Goal: Find specific page/section: Find specific page/section

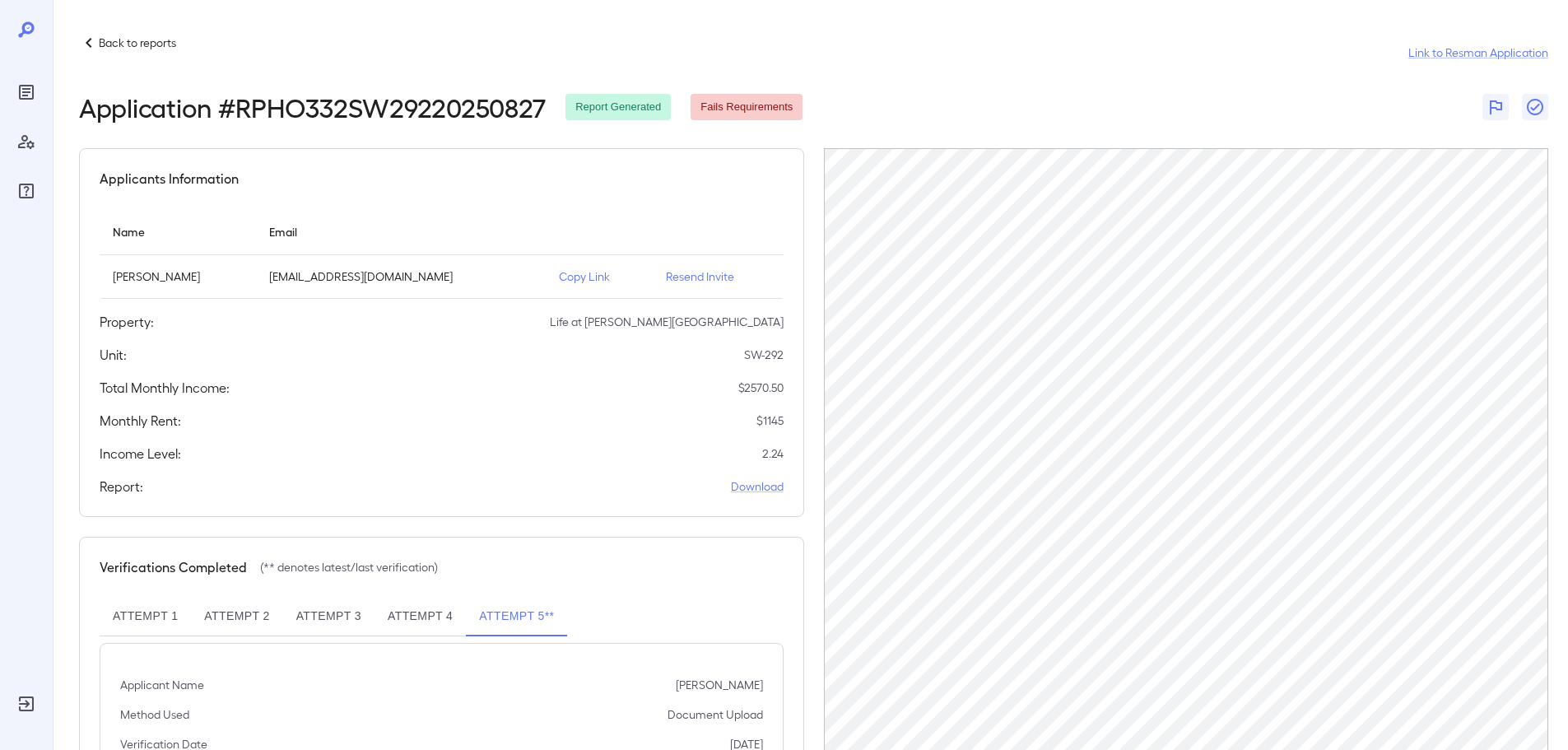
scroll to position [77, 0]
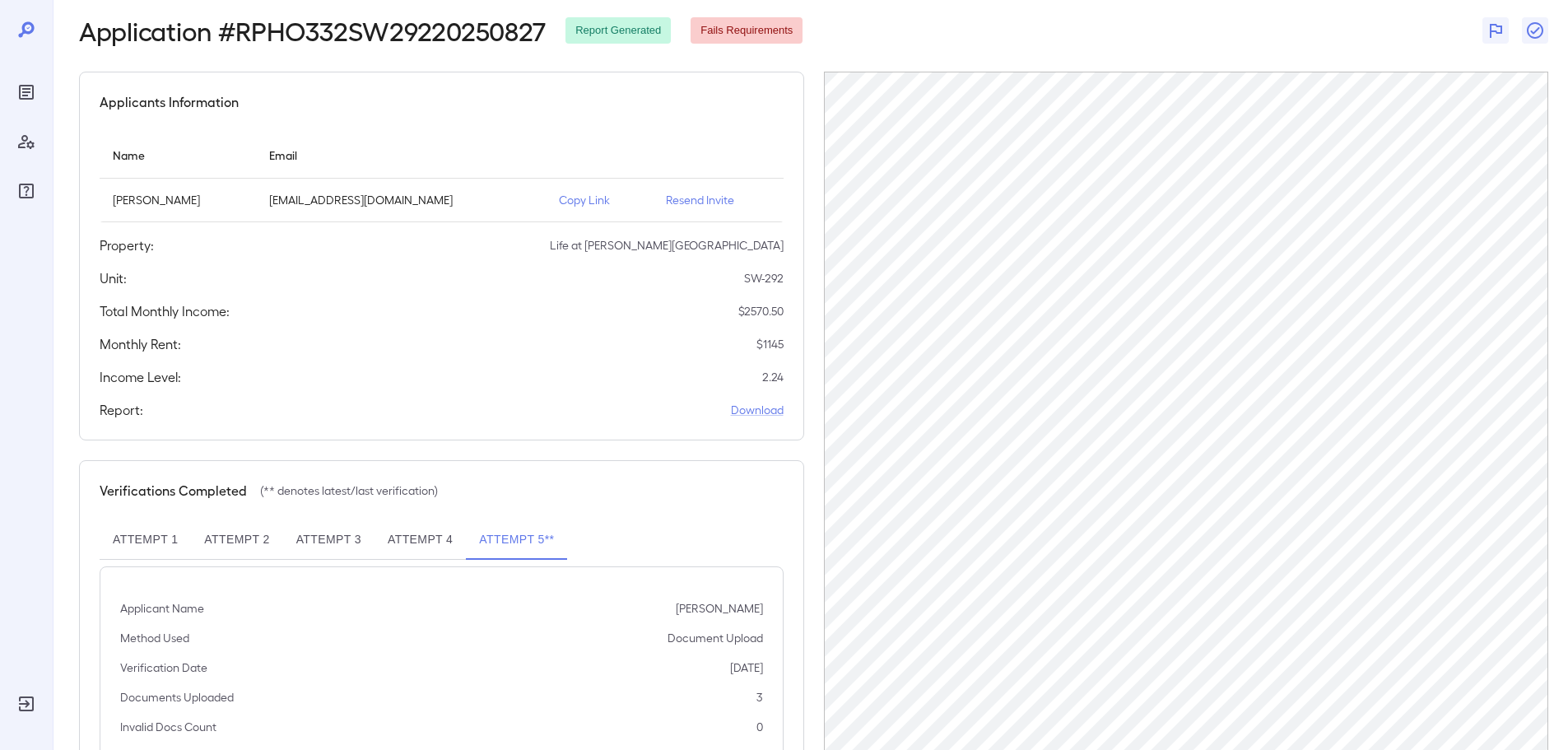
click at [16, 34] on icon at bounding box center [26, 30] width 20 height 20
click at [16, 89] on icon "Reports" at bounding box center [26, 92] width 20 height 20
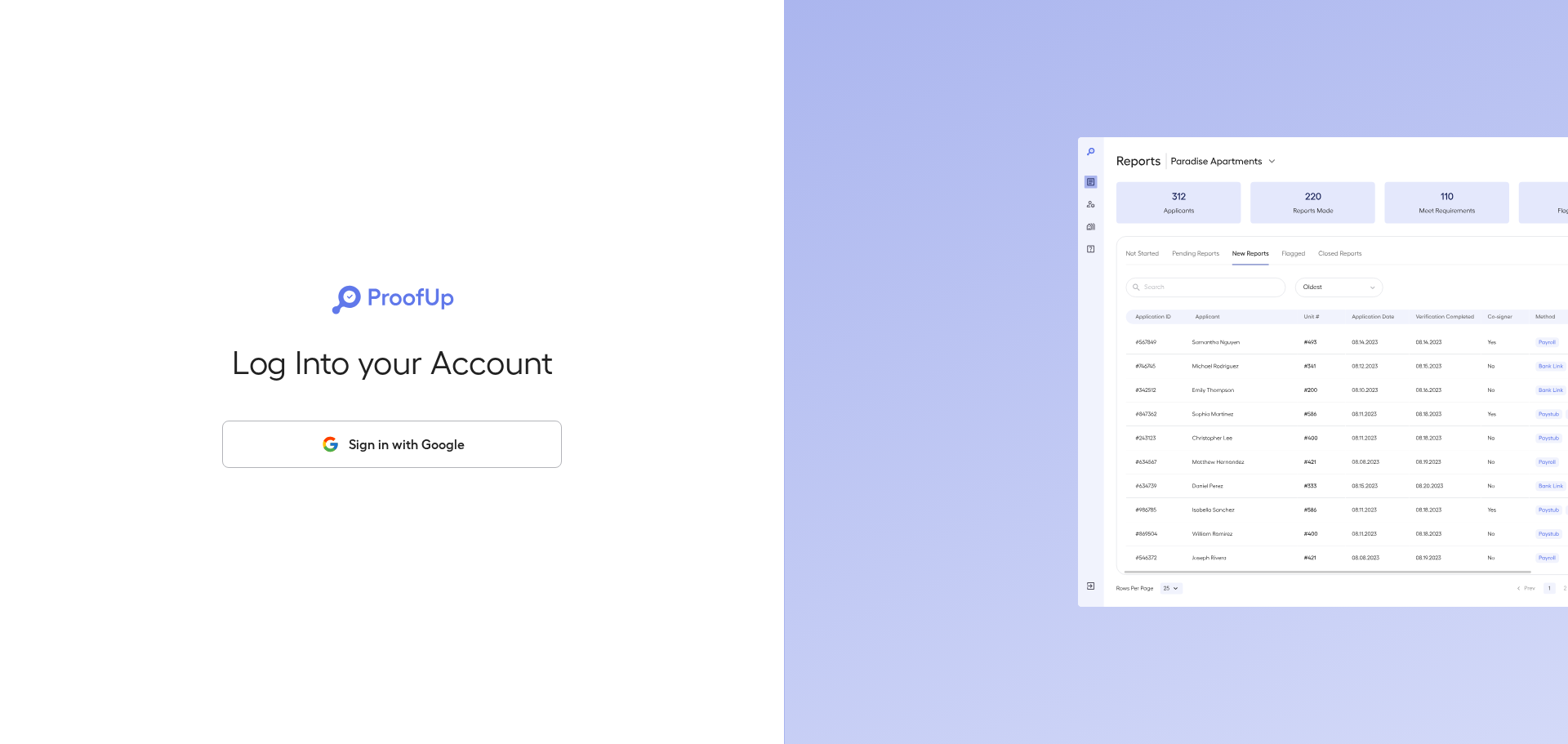
click at [333, 438] on icon "button" at bounding box center [329, 438] width 11 height 6
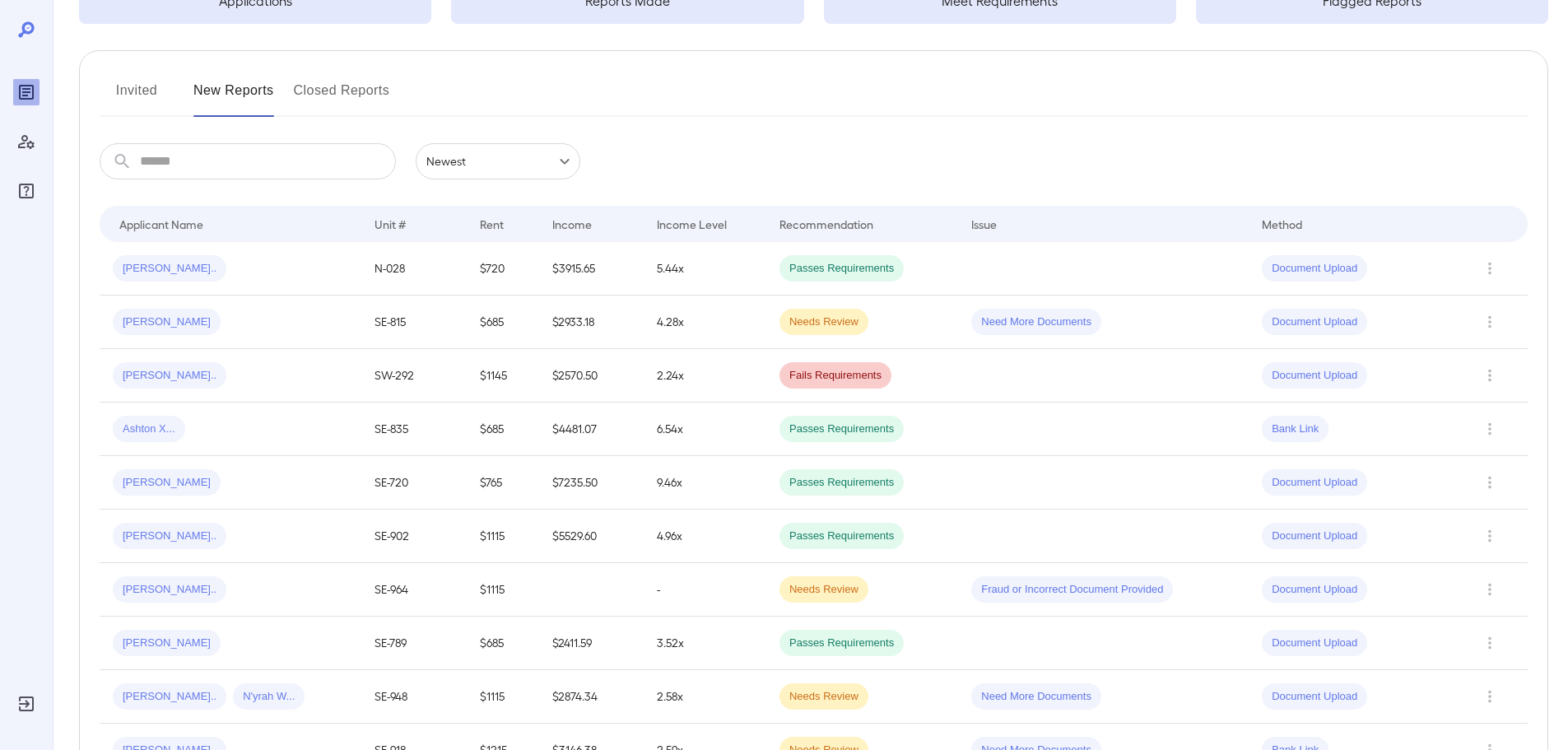
scroll to position [165, 0]
